Goal: Task Accomplishment & Management: Manage account settings

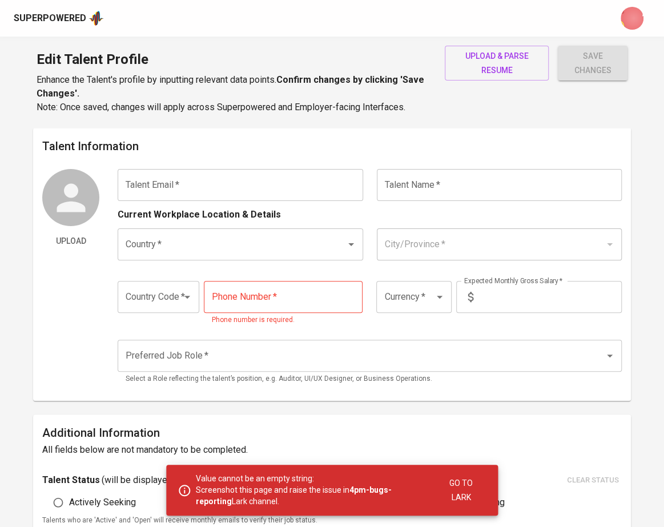
click at [52, 25] on div "Superpowered" at bounding box center [50, 18] width 73 height 13
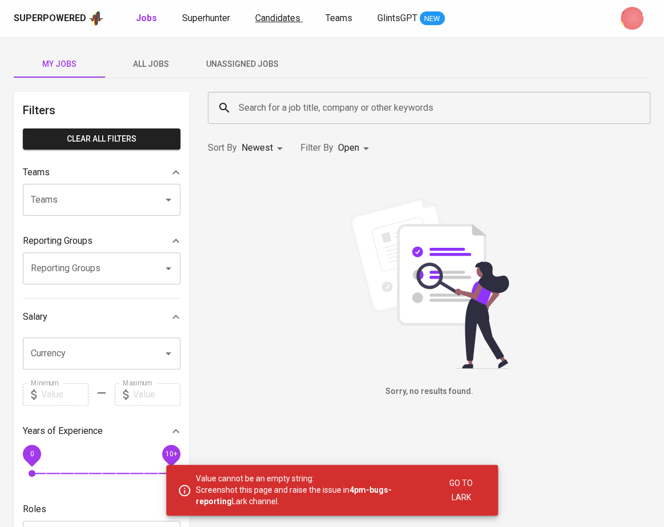
click at [271, 21] on span "Candidates" at bounding box center [277, 18] width 45 height 11
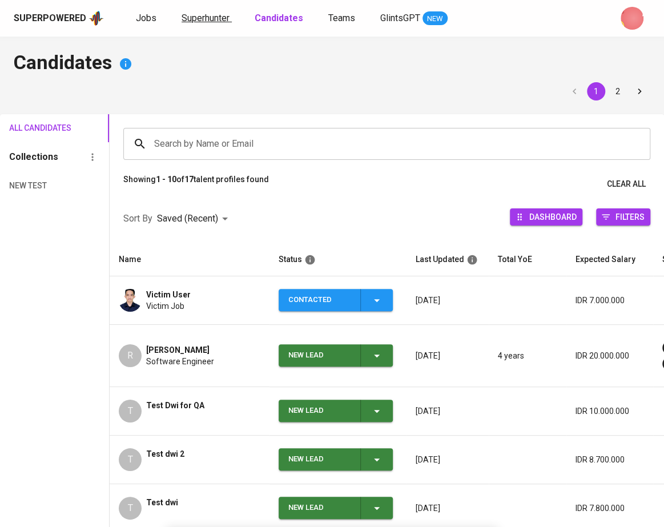
click at [208, 14] on span "Superhunter" at bounding box center [206, 18] width 48 height 11
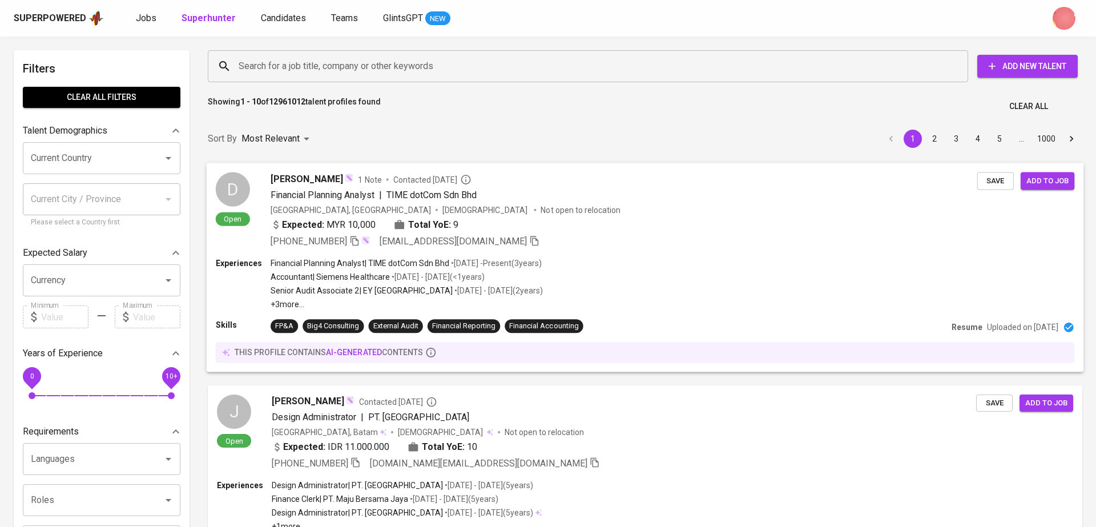
click at [645, 233] on div "Expected: MYR 10,000 Total YoE: 9" at bounding box center [624, 226] width 707 height 17
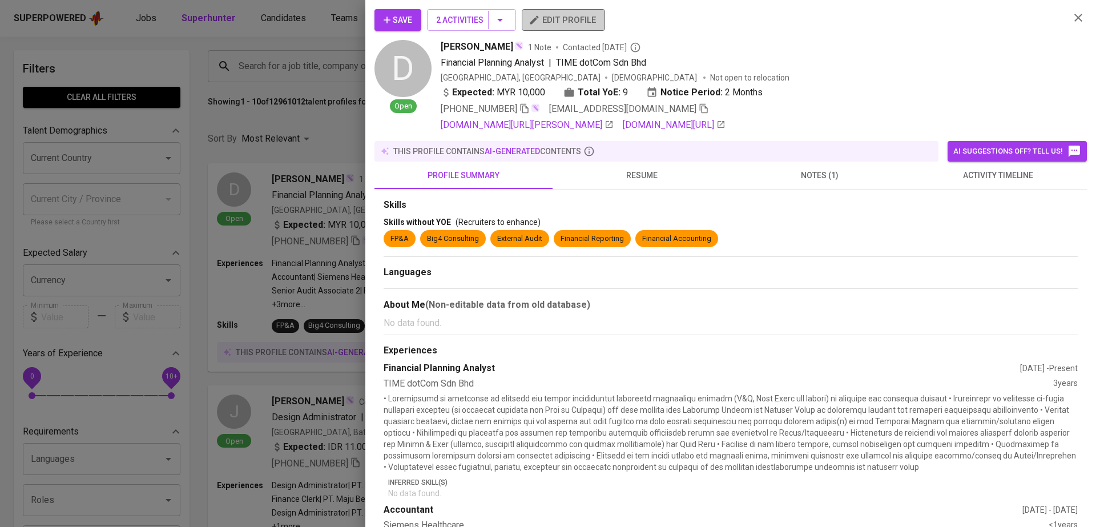
click at [560, 16] on span "edit profile" at bounding box center [563, 20] width 65 height 15
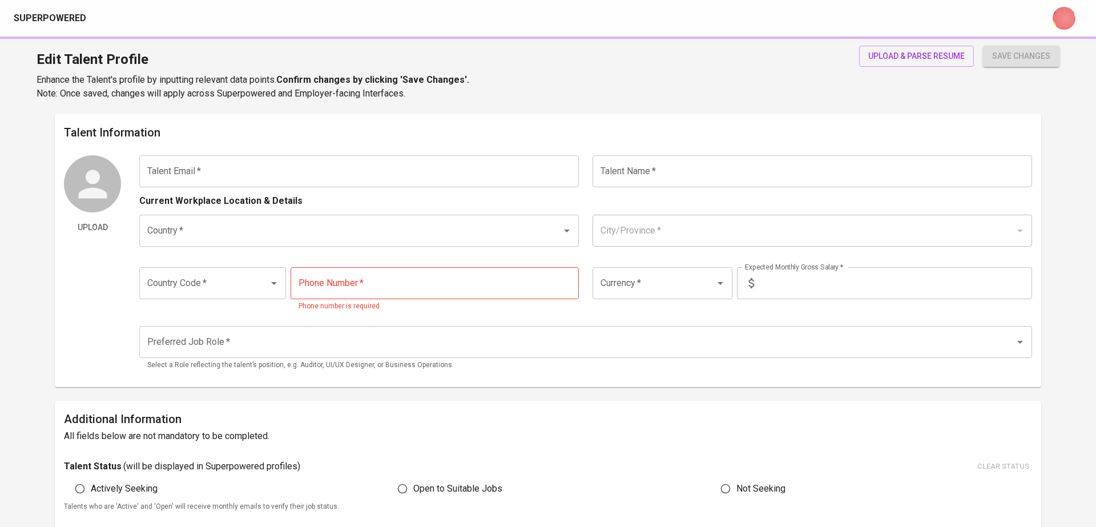
type input "arifdanial7@gmail.com"
type input "Danial Arif Azman"
type input "Malaysia"
type input "Kuala Lumpur"
type input "+60"
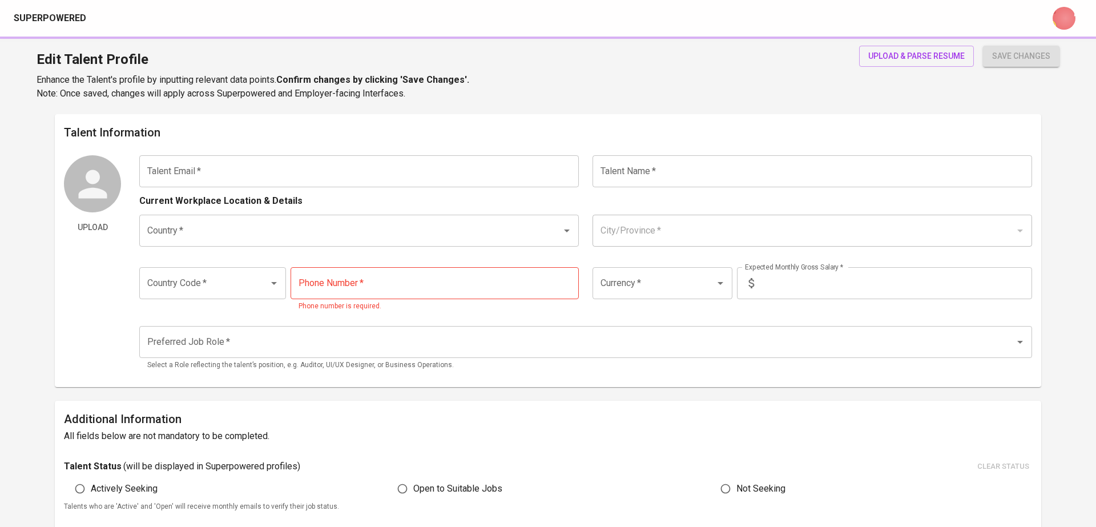
type input "11-3758-0232"
type input "MYR"
type input "10,000"
type input "Financial Controller"
radio input "true"
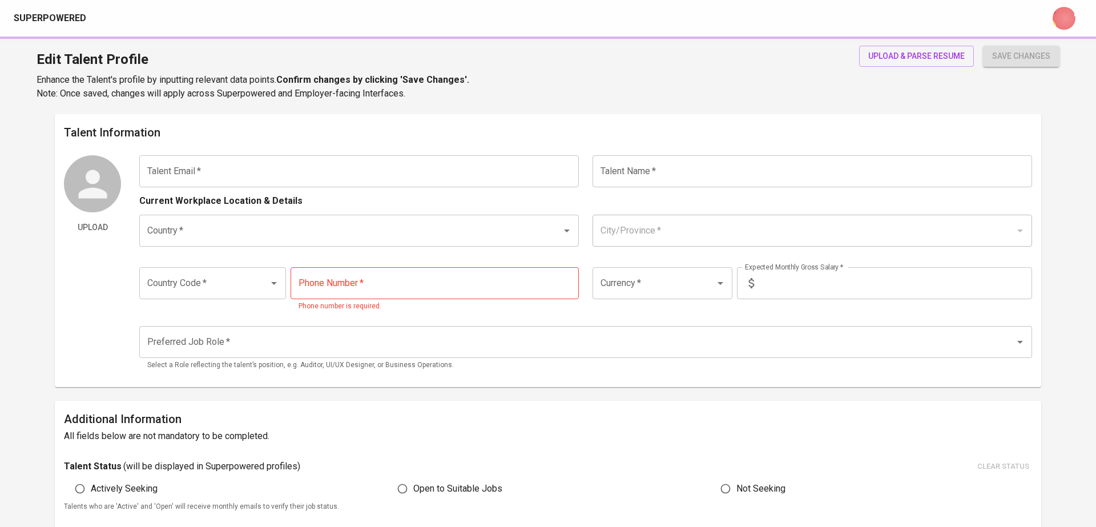
radio input "true"
type input "9"
type input "2 Months"
type input "https://www.linkedin.com/in/danial-arif-azman-fcca-c-a-m-39719aa3"
type input "https://glints.sg.larksuite.com/file/QTzEblQlKoIsIIxujzxlS23sgGd"
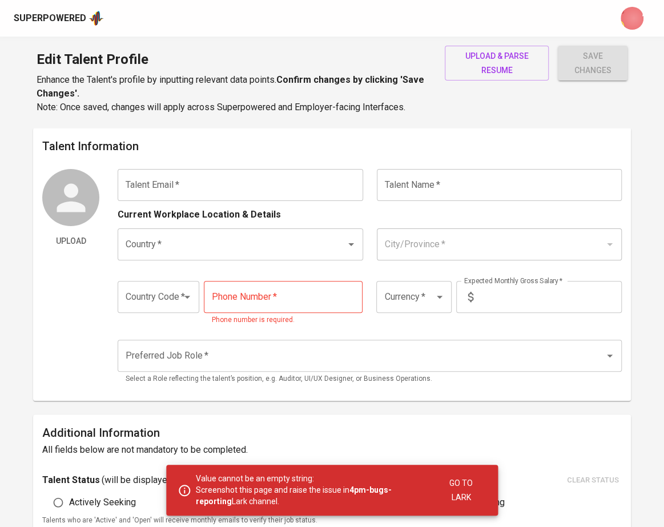
click at [65, 14] on div "Superpowered" at bounding box center [50, 18] width 73 height 13
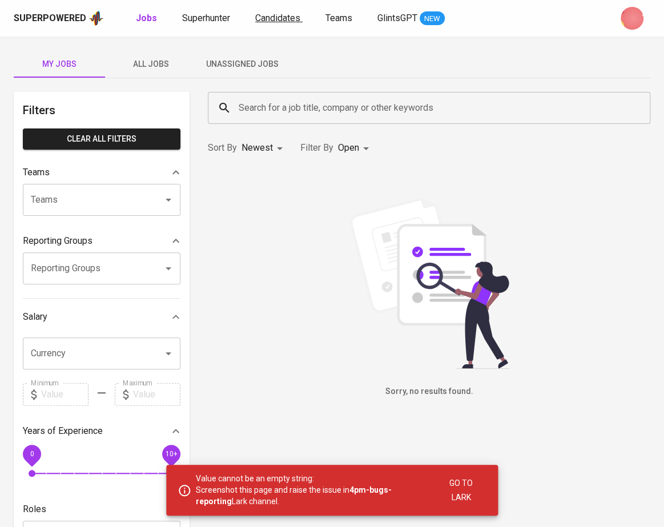
click at [282, 19] on span "Candidates" at bounding box center [277, 18] width 45 height 11
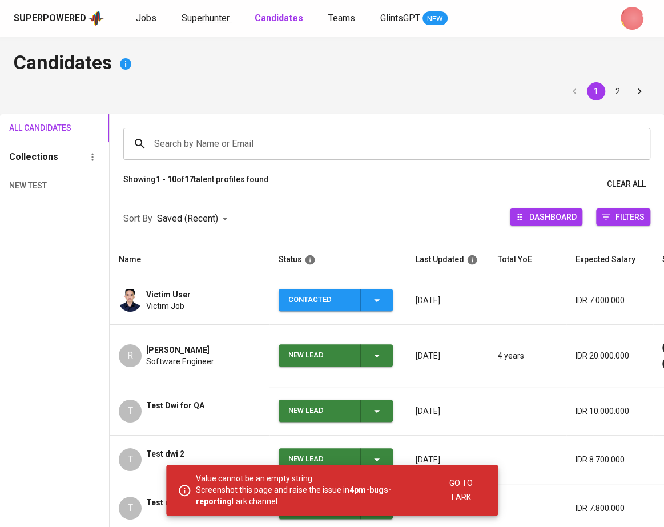
click at [190, 16] on span "Superhunter" at bounding box center [206, 18] width 48 height 11
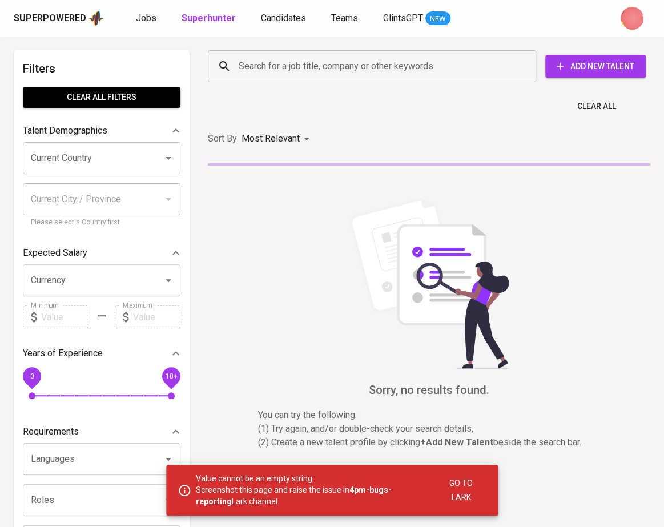
click at [254, 70] on input "Search for a job title, company or other keywords" at bounding box center [375, 66] width 278 height 22
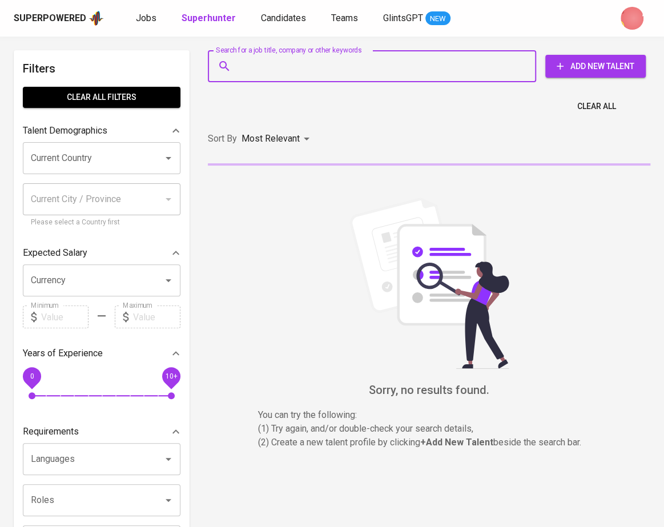
paste input "[EMAIL_ADDRESS][DOMAIN_NAME]"
type input "[EMAIL_ADDRESS][DOMAIN_NAME]"
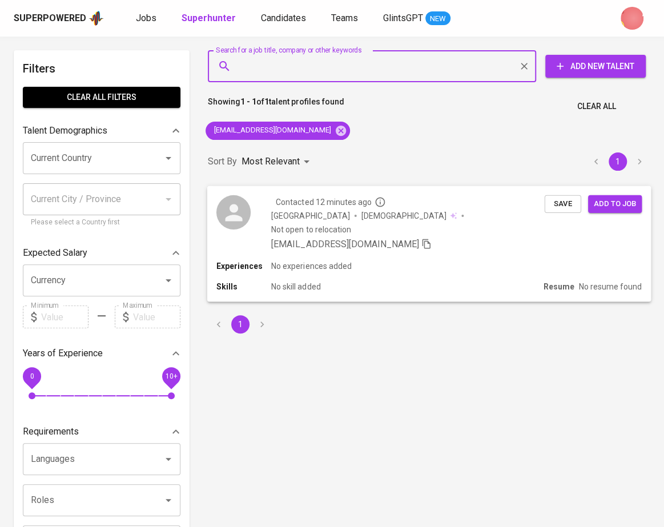
click at [473, 281] on div "Skills No skill added" at bounding box center [377, 286] width 323 height 11
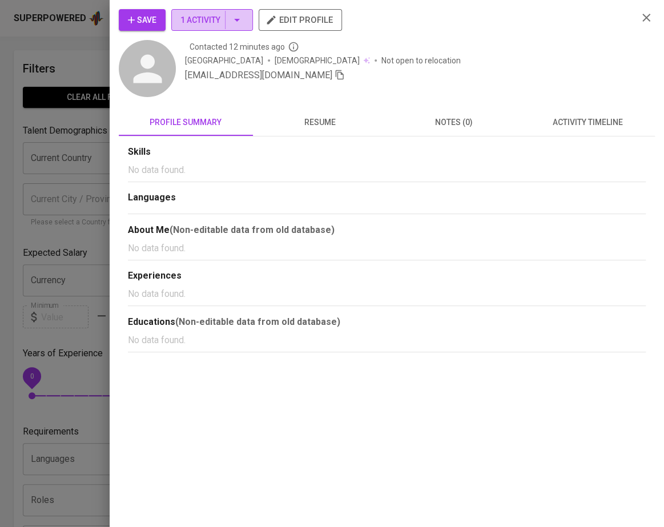
click at [246, 25] on button "1 Activity" at bounding box center [212, 20] width 82 height 22
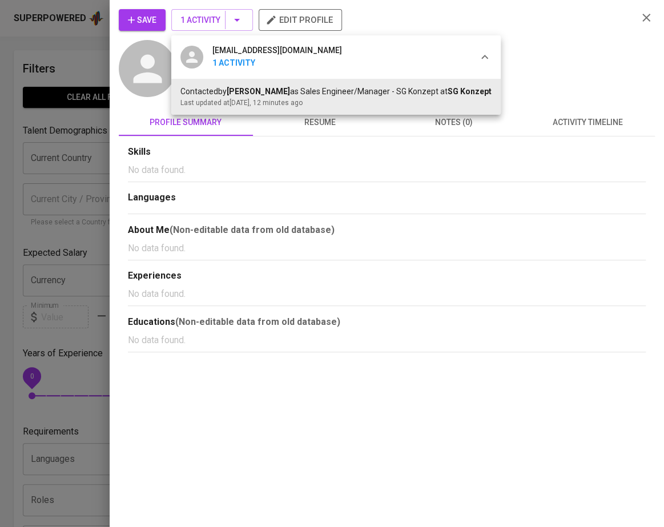
click at [543, 62] on div at bounding box center [332, 263] width 664 height 527
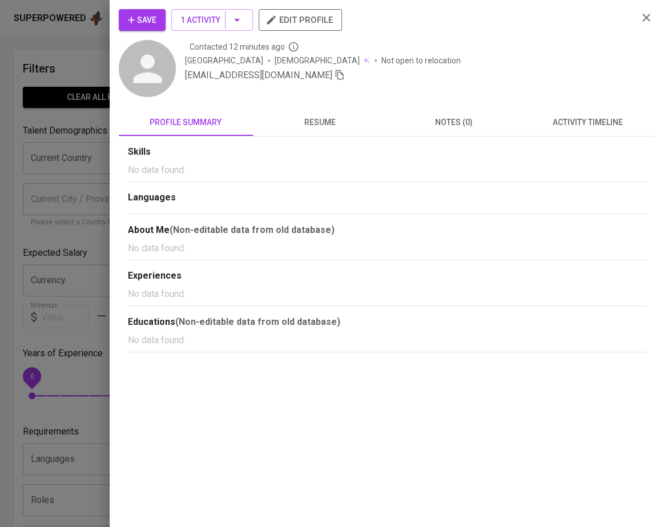
click at [324, 21] on span "edit profile" at bounding box center [300, 20] width 65 height 15
click at [290, 29] on button "edit profile" at bounding box center [300, 20] width 83 height 22
click at [646, 18] on icon "button" at bounding box center [646, 18] width 8 height 8
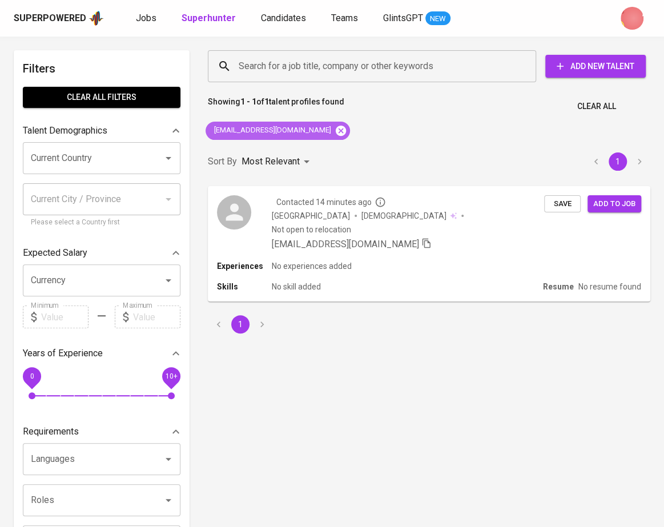
click at [336, 127] on icon at bounding box center [341, 130] width 10 height 10
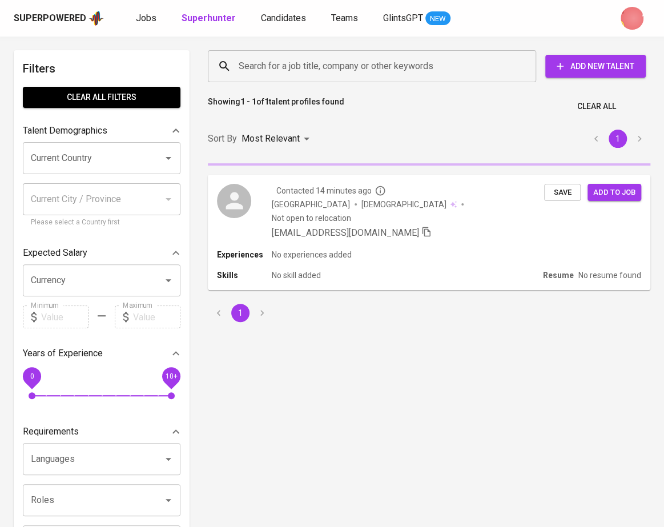
click at [297, 66] on input "Search for a job title, company or other keywords" at bounding box center [375, 66] width 278 height 22
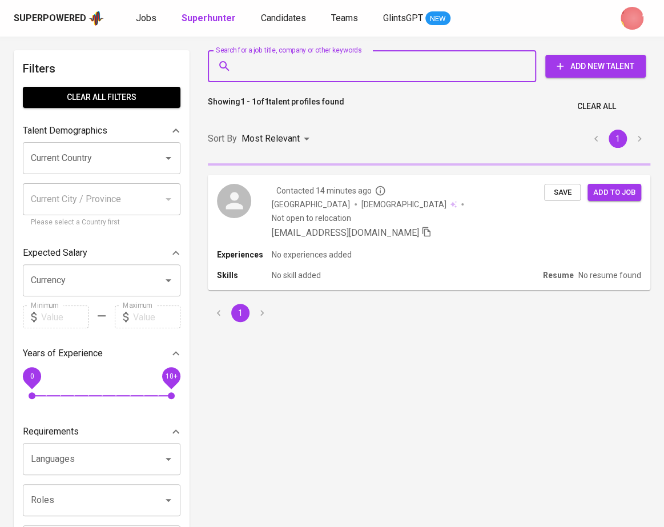
paste input "[EMAIL_ADDRESS][DOMAIN_NAME]"
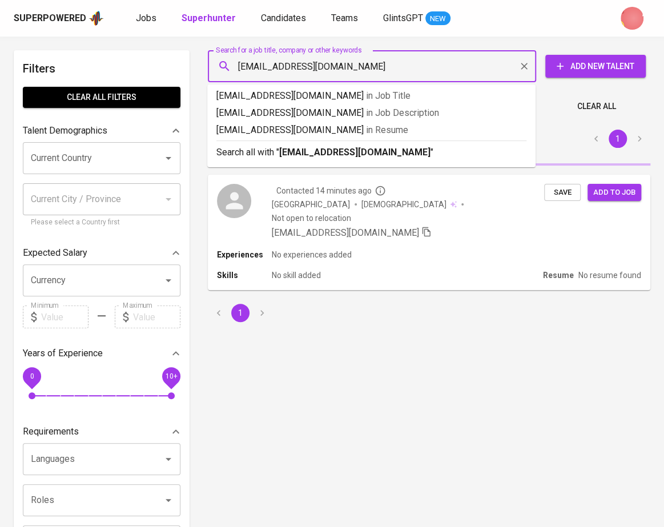
drag, startPoint x: 320, startPoint y: 66, endPoint x: 536, endPoint y: 66, distance: 215.3
click at [536, 66] on div "arviansyah_herman@yahoo.com Search for a job title, company or other keywords" at bounding box center [372, 66] width 328 height 32
type input "arviansyah_herman"
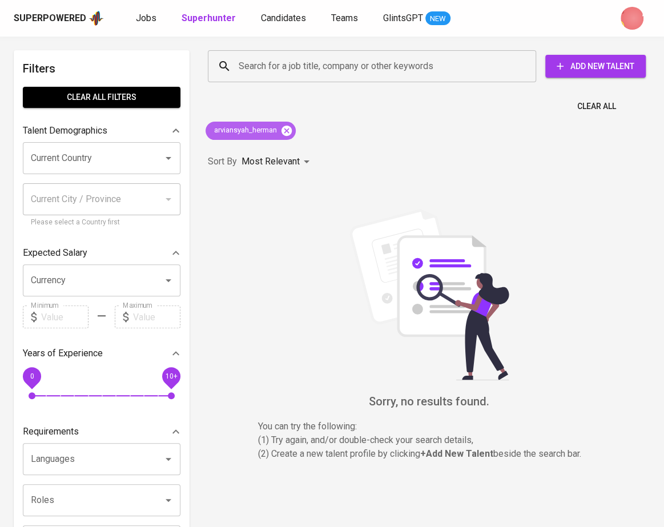
click at [288, 130] on icon at bounding box center [286, 130] width 13 height 13
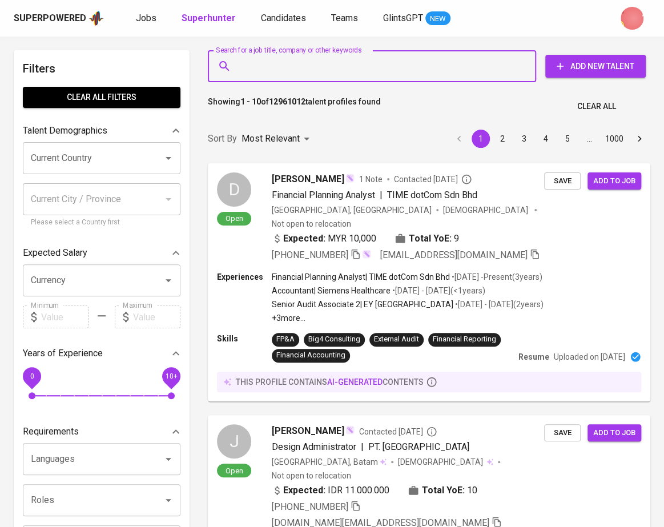
click at [268, 57] on input "Search for a job title, company or other keywords" at bounding box center [375, 66] width 278 height 22
paste input "[EMAIL_ADDRESS][DOMAIN_NAME]"
type input "[EMAIL_ADDRESS][DOMAIN_NAME]"
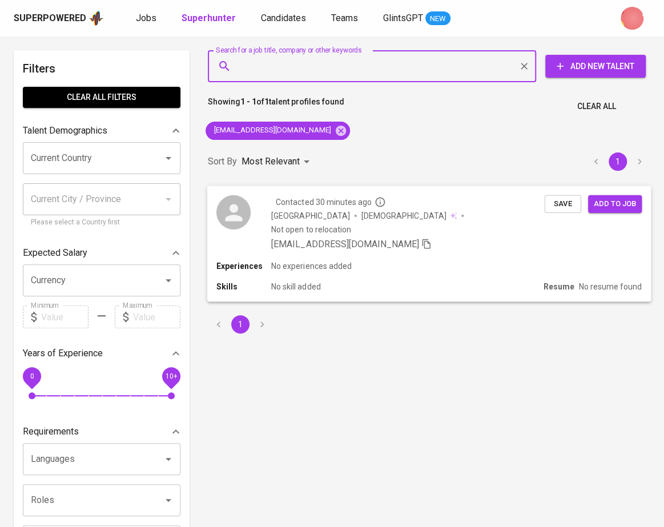
click at [421, 238] on icon "button" at bounding box center [426, 243] width 10 height 10
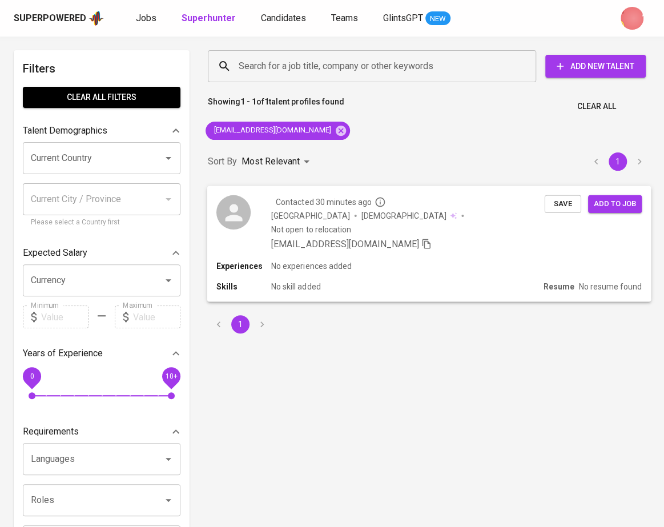
click at [481, 238] on div "[EMAIL_ADDRESS][DOMAIN_NAME]" at bounding box center [407, 245] width 273 height 14
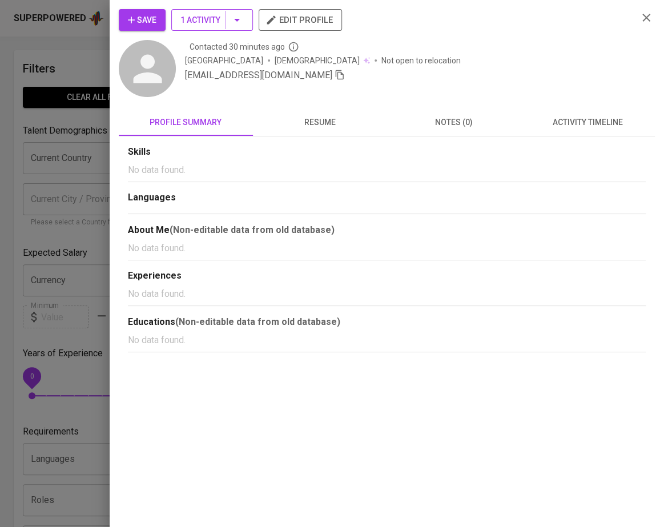
click at [199, 20] on span "1 Activity" at bounding box center [211, 20] width 63 height 14
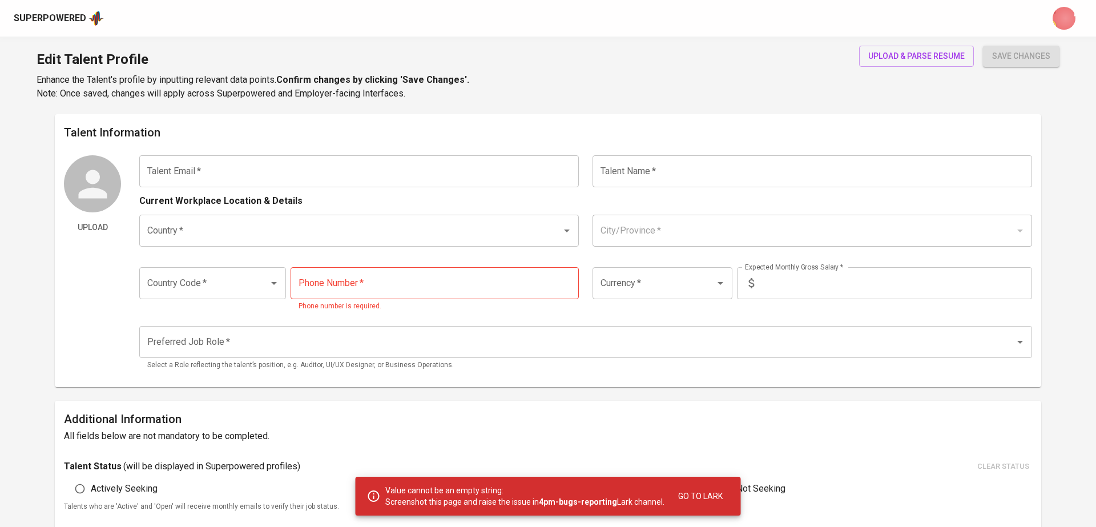
click at [243, 168] on input "text" at bounding box center [359, 171] width 440 height 32
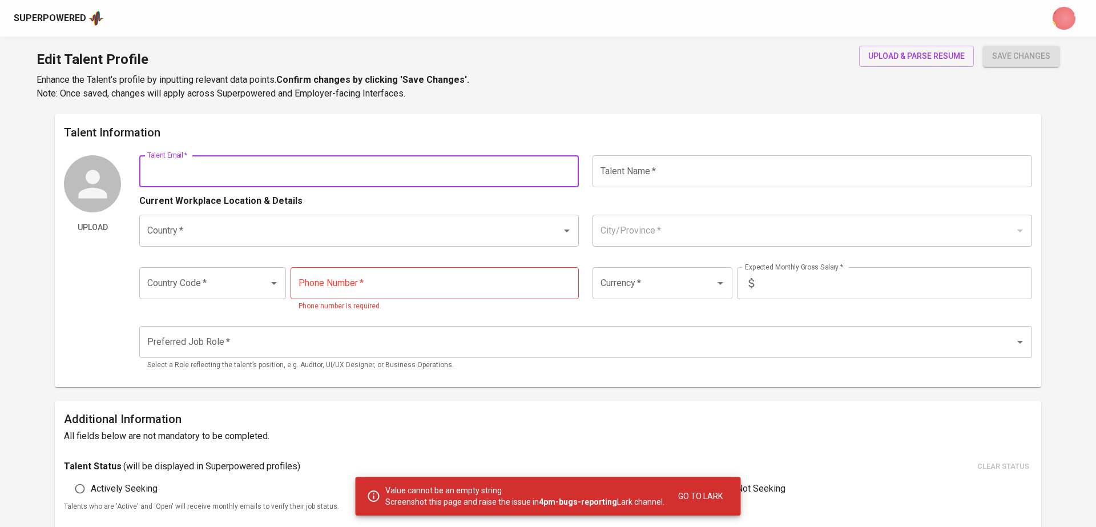
click at [507, 95] on div "Edit Talent Profile Enhance the Talent's profile by inputting relevant data poi…" at bounding box center [548, 76] width 1096 height 78
click at [253, 180] on input "text" at bounding box center [359, 171] width 440 height 32
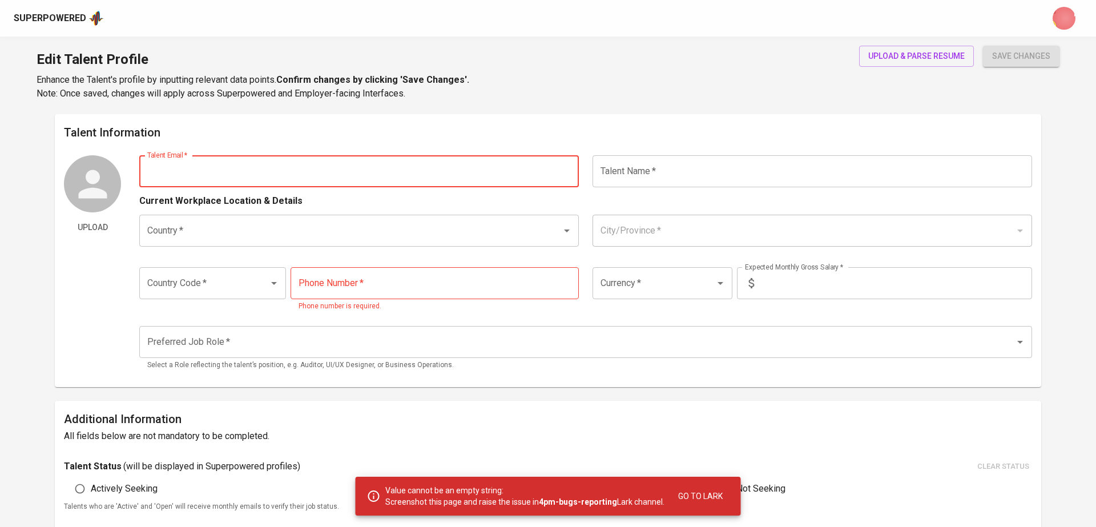
paste input "lor ips dolorsi > am-con@8.1.1 adipisc > eli sed doeiu:tempori && utl etd magna…"
type input "lor ips dolorsi > am-con@8.1.1 adipisc > eli sed doeiu:tempori && utl etd magna…"
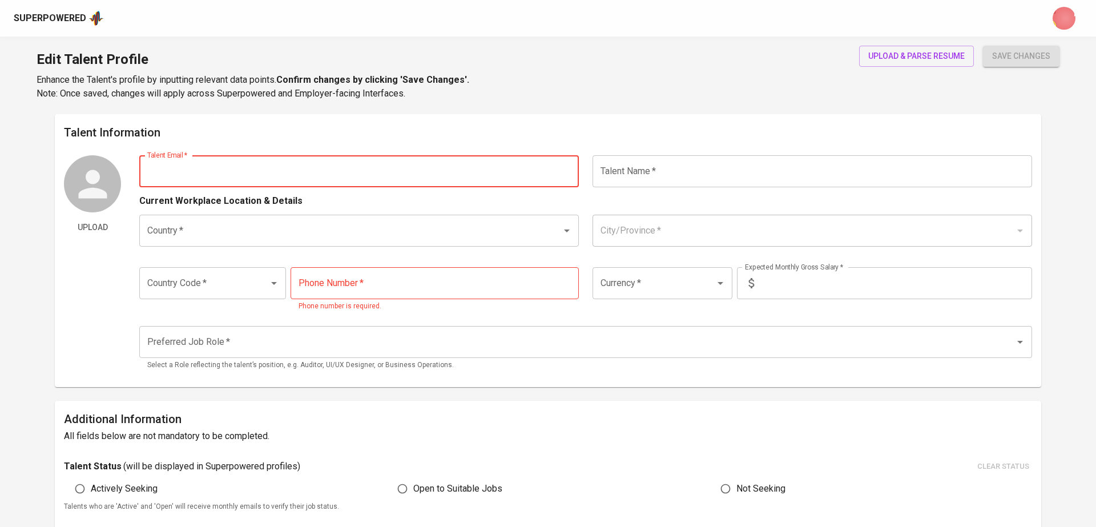
paste input "[EMAIL_ADDRESS][DOMAIN_NAME]"
type input "[EMAIL_ADDRESS][DOMAIN_NAME]"
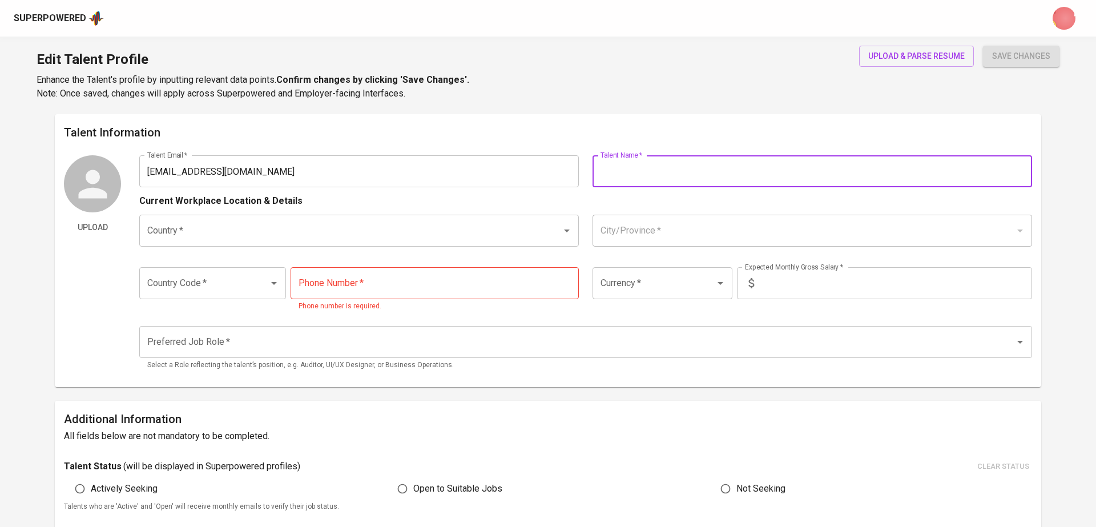
click at [629, 178] on input "text" at bounding box center [813, 171] width 440 height 32
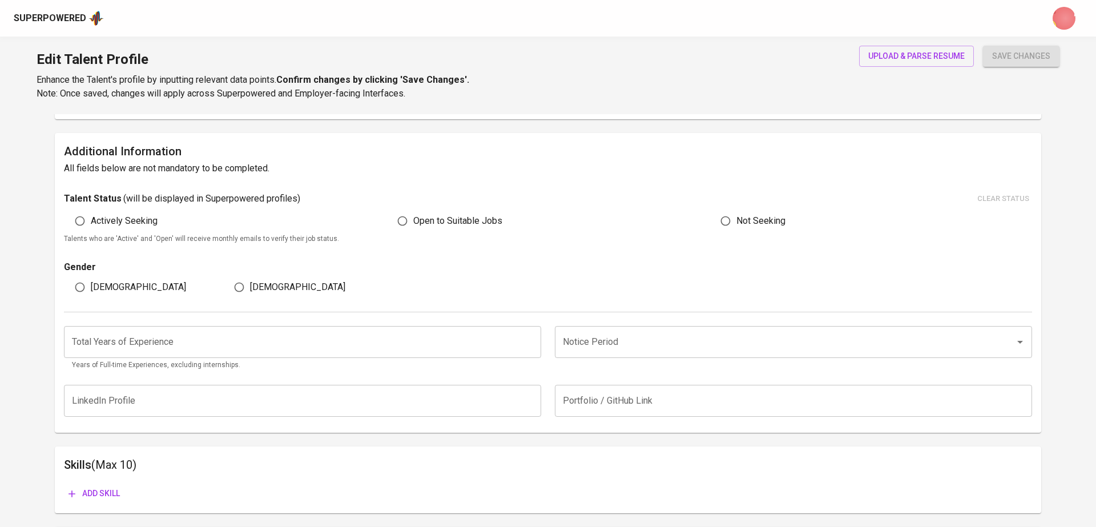
scroll to position [394, 0]
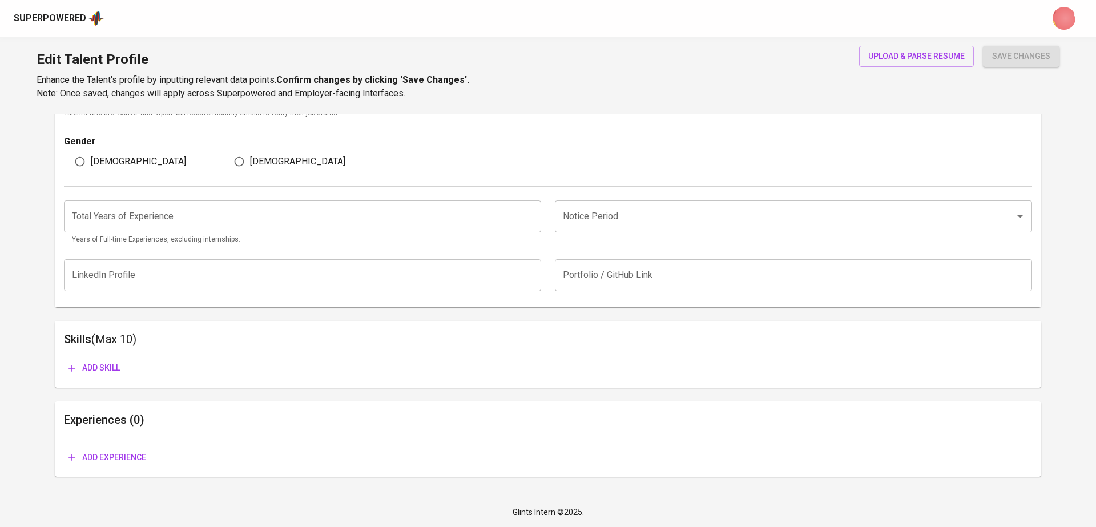
type input "[PERSON_NAME]"
